Goal: Transaction & Acquisition: Purchase product/service

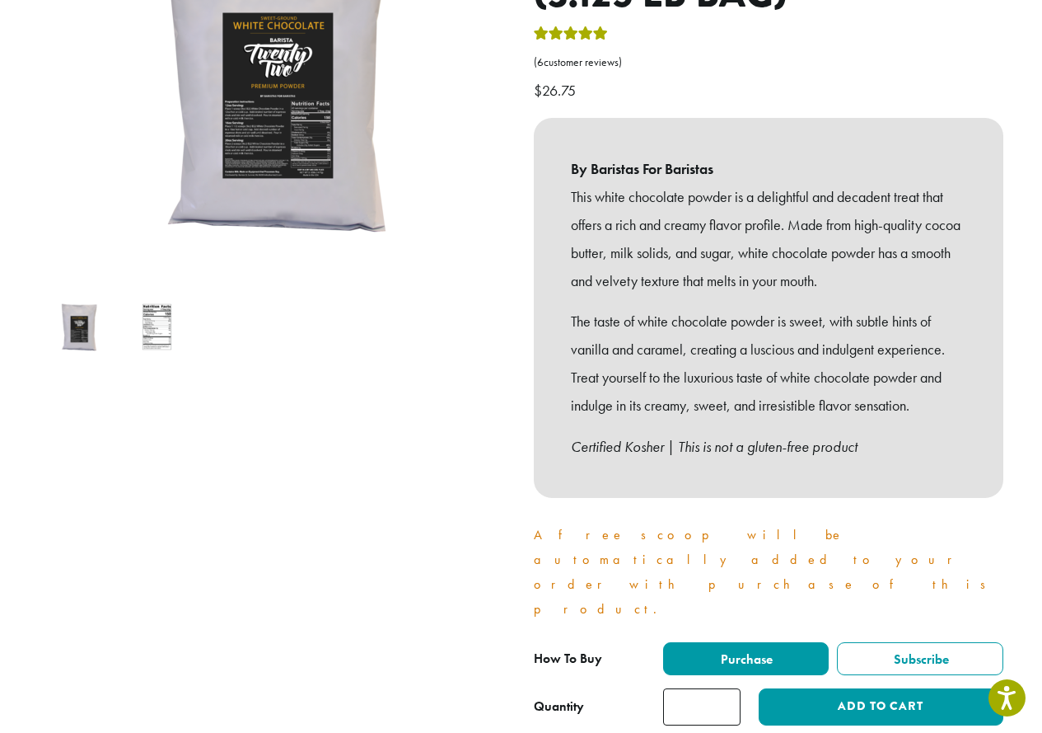
scroll to position [412, 0]
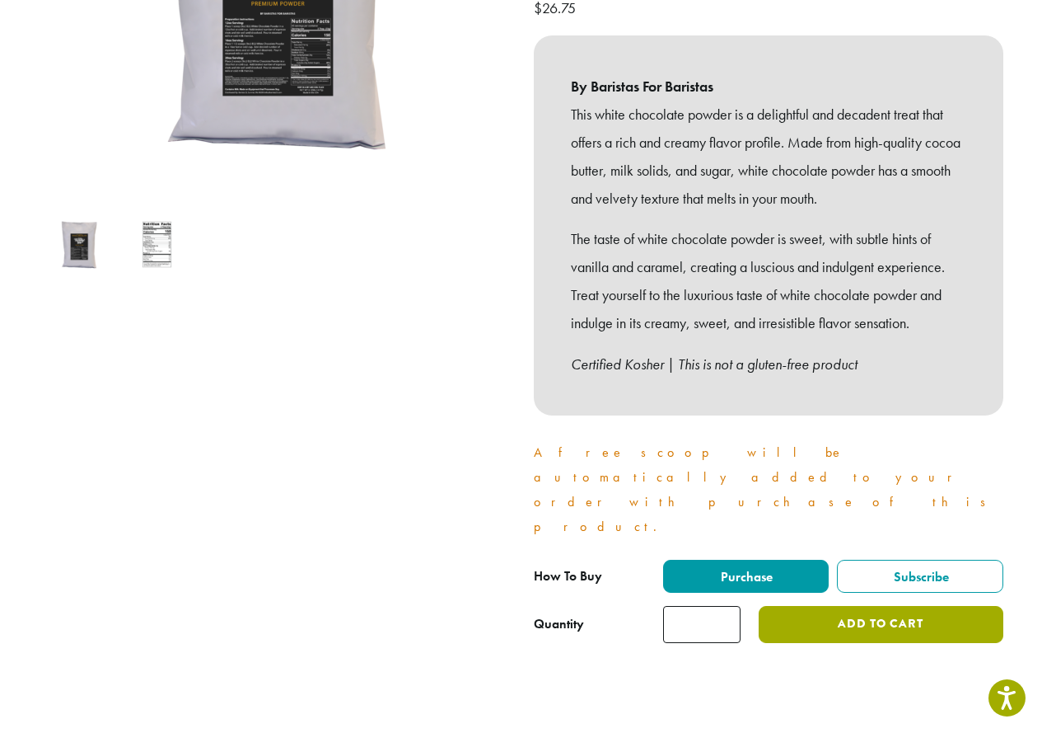
click at [818, 606] on button "Add to cart" at bounding box center [881, 624] width 244 height 37
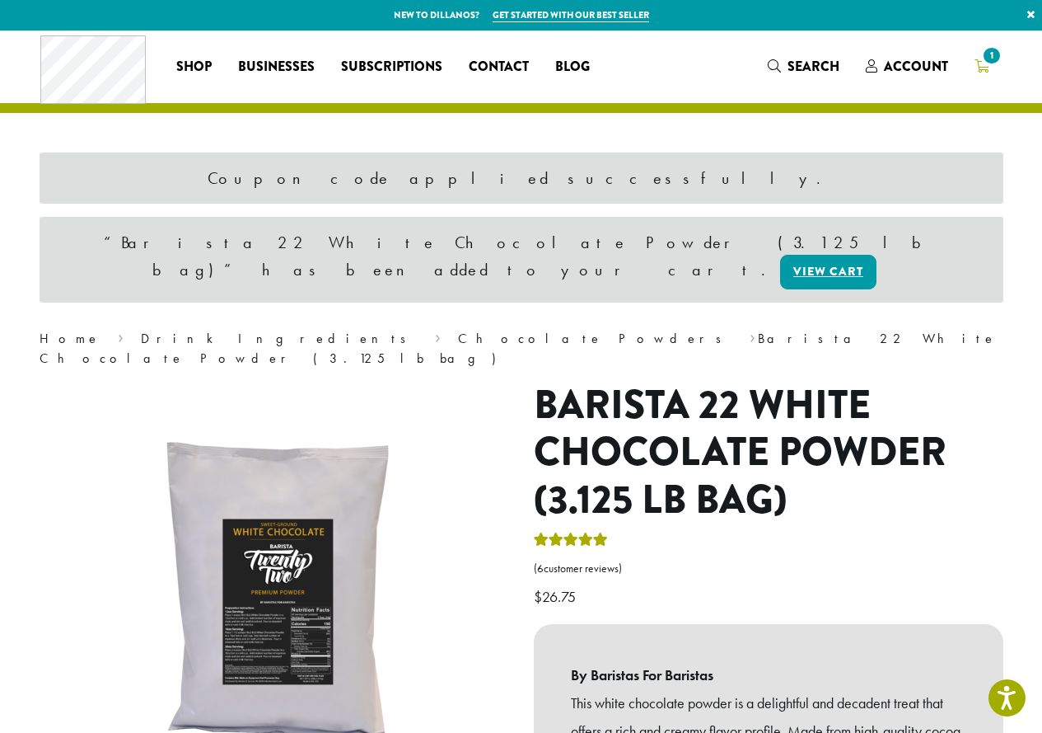
click at [987, 73] on span "1" at bounding box center [982, 67] width 15 height 21
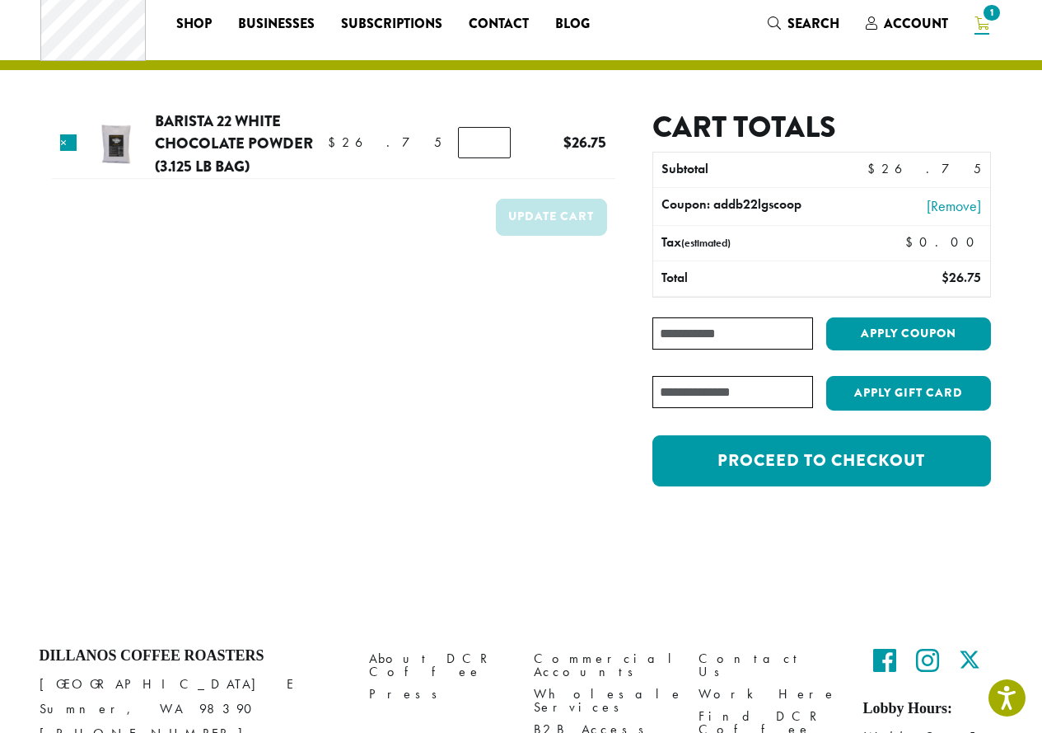
scroll to position [82, 0]
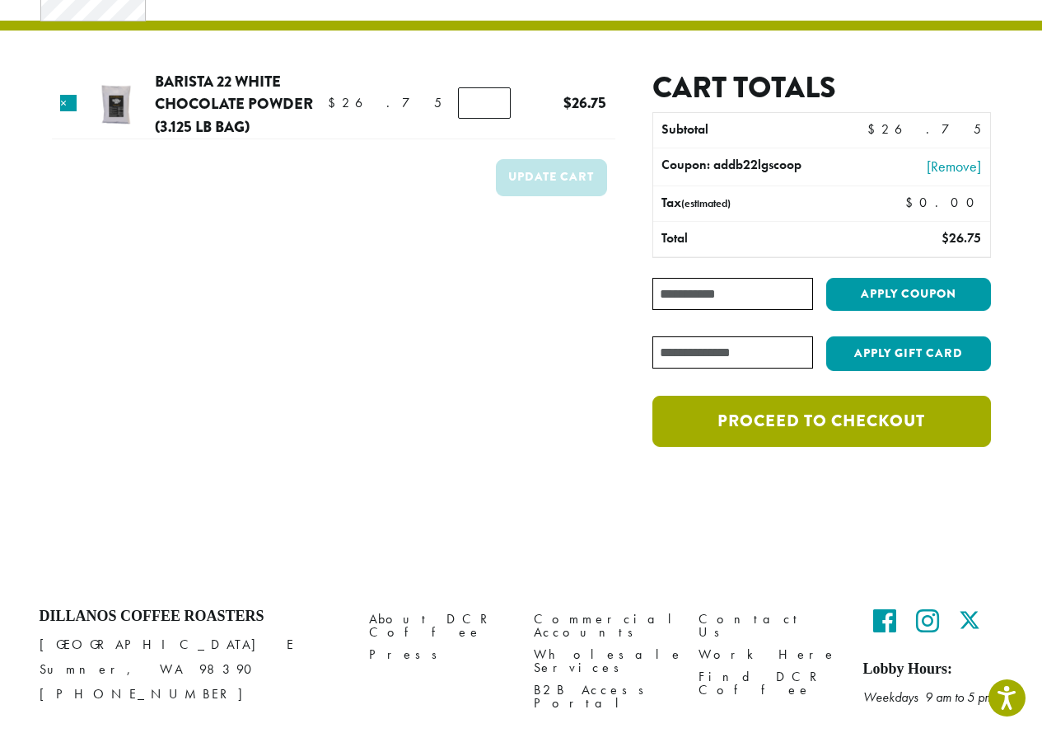
click at [812, 438] on link "Proceed to checkout" at bounding box center [822, 421] width 338 height 51
